Goal: Task Accomplishment & Management: Use online tool/utility

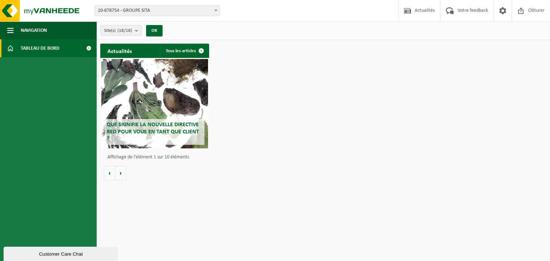
click at [179, 13] on span "10-878754 - GROUPE SITA" at bounding box center [157, 11] width 125 height 10
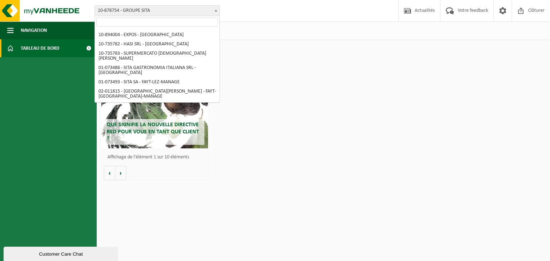
scroll to position [52, 0]
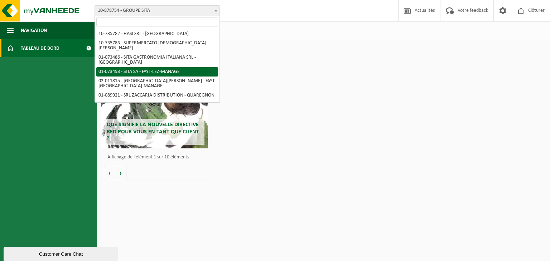
select select "86942"
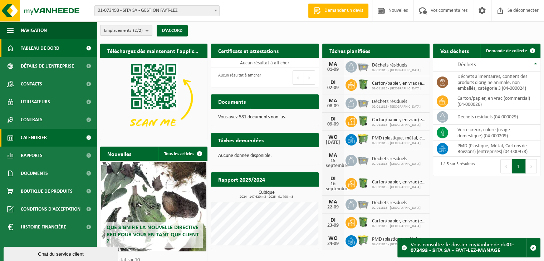
click at [41, 141] on span "Calendrier" at bounding box center [34, 138] width 26 height 18
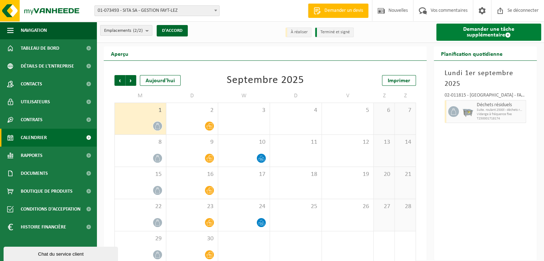
click at [479, 31] on font "Demander une tâche supplémentaire" at bounding box center [488, 31] width 51 height 11
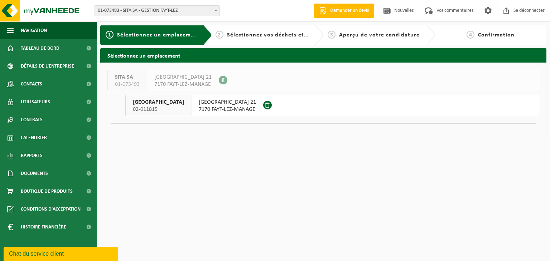
click at [206, 109] on font "7170 FAYT-LEZ-MANAGE" at bounding box center [227, 110] width 57 height 6
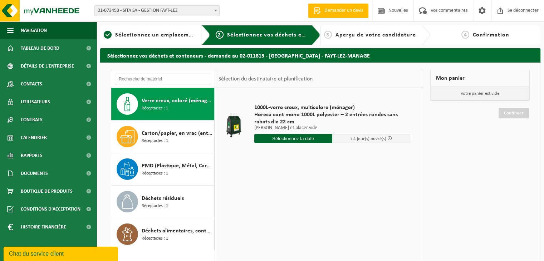
click at [313, 141] on input "text" at bounding box center [293, 138] width 78 height 9
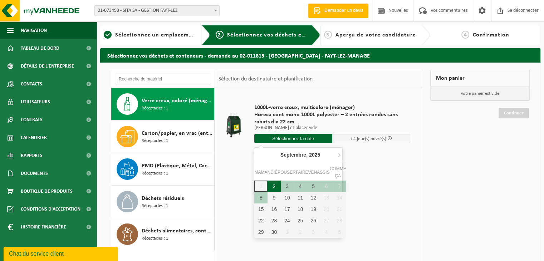
click at [272, 186] on div "2" at bounding box center [274, 186] width 13 height 11
type input "Van 2025-09-02"
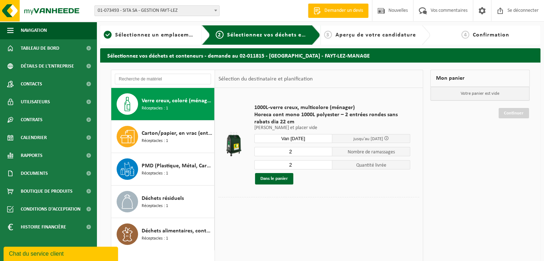
click at [293, 162] on input "2" at bounding box center [293, 164] width 78 height 9
click at [326, 168] on input "2" at bounding box center [293, 164] width 78 height 9
type input "1"
click at [326, 166] on input "1" at bounding box center [293, 164] width 78 height 9
click at [272, 176] on font "Dans le panier" at bounding box center [274, 178] width 28 height 5
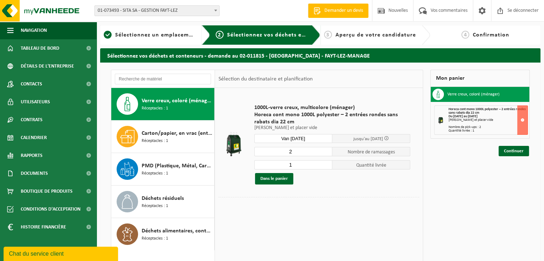
click at [517, 145] on div "Continuer" at bounding box center [479, 142] width 99 height 7
click at [517, 151] on font "Continuer" at bounding box center [514, 151] width 20 height 5
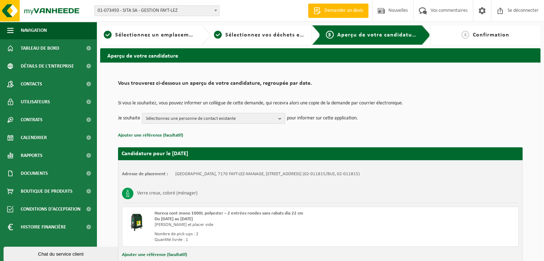
click at [213, 118] on font "Sélectionnez une personne de contact existante" at bounding box center [191, 118] width 90 height 5
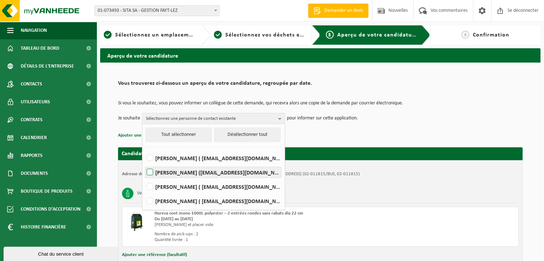
click at [191, 172] on font "Letizia Salamone (letizia@valfayt.be)" at bounding box center [222, 173] width 135 height 6
click at [144, 164] on input "Letizia Salamone (letizia@valfayt.be)" at bounding box center [144, 163] width 0 height 0
checkbox input "true"
click at [401, 127] on div "Si vous le souhaitez, vous pouvez informer un collègue de cette demande, qui re…" at bounding box center [320, 112] width 405 height 37
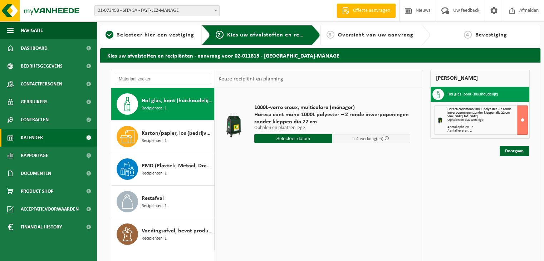
click at [37, 134] on span "Kalender" at bounding box center [32, 138] width 22 height 18
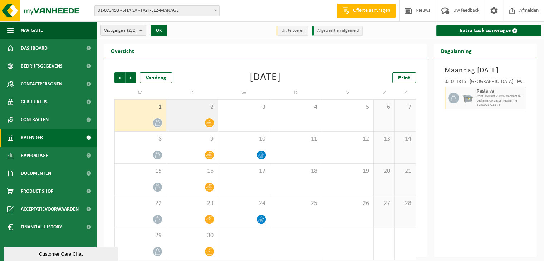
click at [208, 123] on icon at bounding box center [209, 123] width 6 height 6
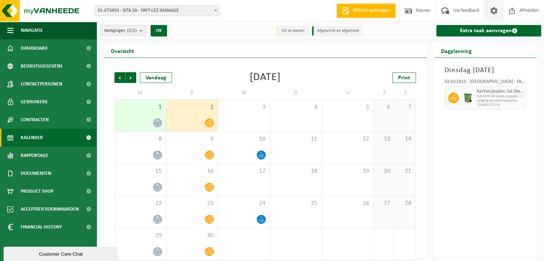
click at [495, 9] on span at bounding box center [494, 10] width 11 height 21
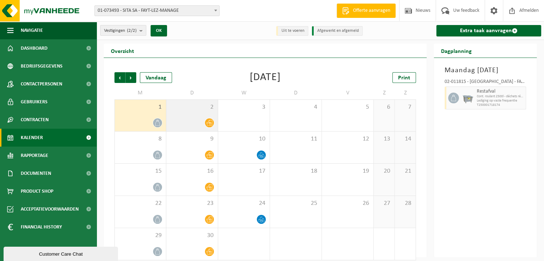
click at [209, 123] on icon at bounding box center [209, 123] width 6 height 6
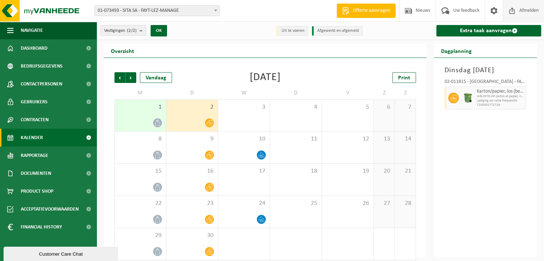
click at [528, 7] on span "Afmelden" at bounding box center [529, 10] width 23 height 21
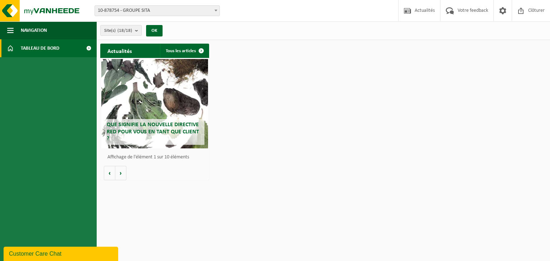
click at [35, 50] on span "Tableau de bord" at bounding box center [40, 48] width 39 height 18
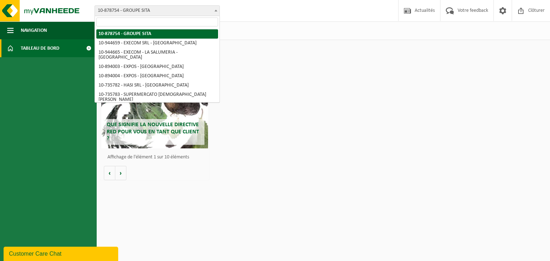
click at [140, 16] on span "10-878754 - GROUPE SITA" at bounding box center [156, 10] width 125 height 11
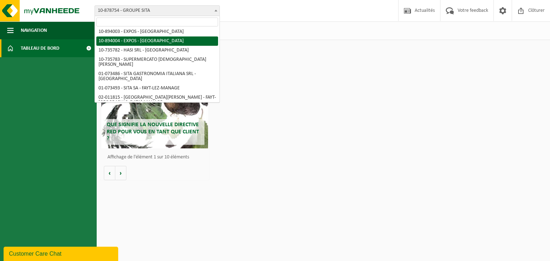
scroll to position [57, 0]
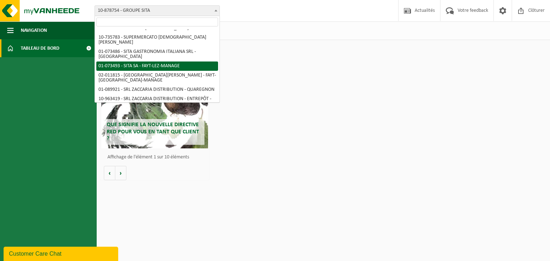
select select "86942"
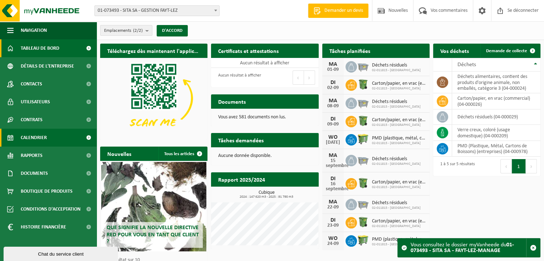
click at [27, 135] on font "Calendrier" at bounding box center [34, 137] width 26 height 5
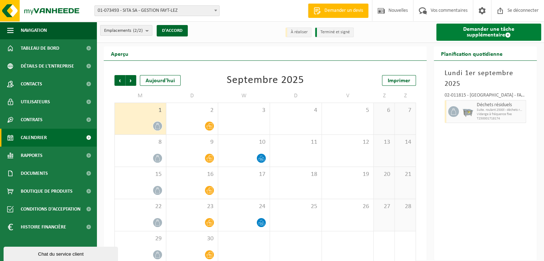
click at [465, 33] on link "Demander une tâche supplémentaire" at bounding box center [489, 32] width 105 height 17
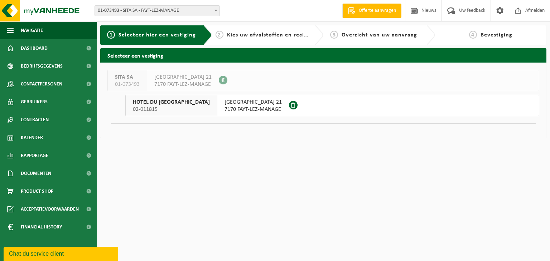
click at [170, 111] on span "02-011815" at bounding box center [171, 109] width 77 height 7
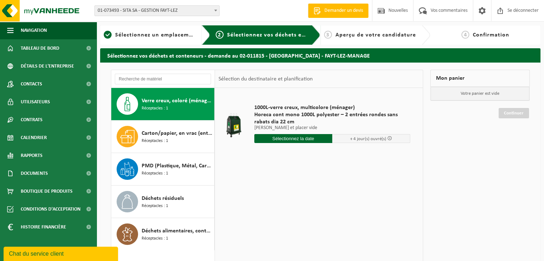
click at [297, 141] on input "text" at bounding box center [293, 138] width 78 height 9
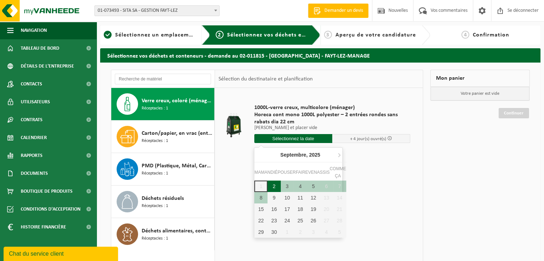
click at [275, 188] on font "2" at bounding box center [274, 187] width 3 height 6
type input "Van 2025-09-02"
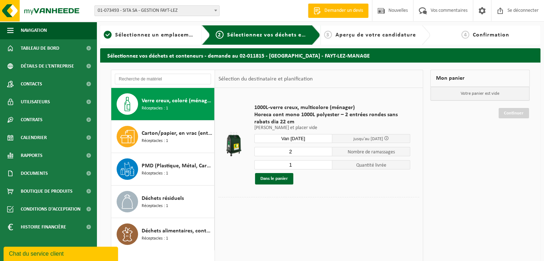
type input "1"
click at [329, 166] on input "1" at bounding box center [293, 164] width 78 height 9
click at [278, 177] on font "Dans le panier" at bounding box center [274, 178] width 28 height 5
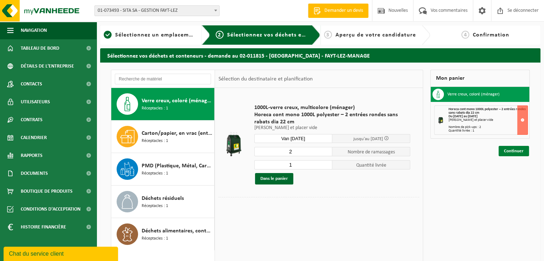
click at [510, 149] on font "Continuer" at bounding box center [514, 151] width 20 height 5
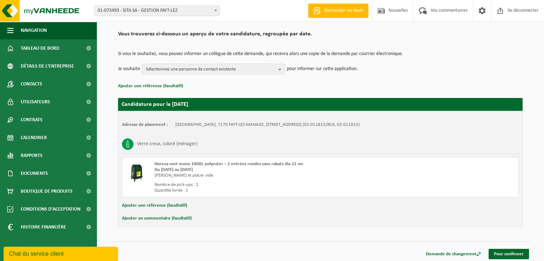
scroll to position [52, 0]
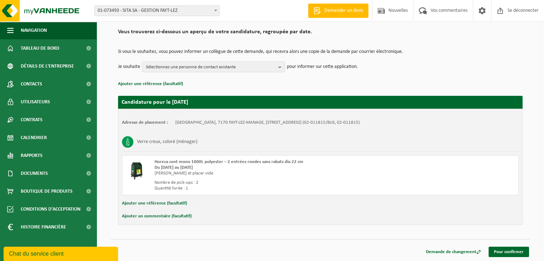
click at [542, 180] on div "Aperçu de votre candidature Vous trouverez ci-dessous un aperçu de votre candid…" at bounding box center [321, 127] width 448 height 261
click at [506, 251] on font "Pour confirmer" at bounding box center [509, 252] width 30 height 5
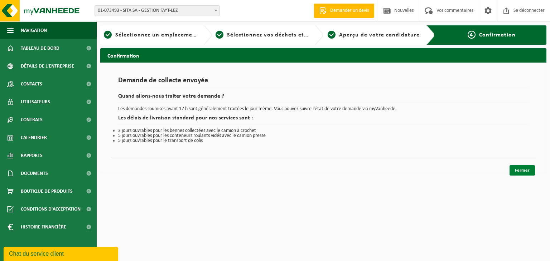
click at [524, 168] on font "Fermer" at bounding box center [522, 170] width 15 height 5
